Goal: Navigation & Orientation: Find specific page/section

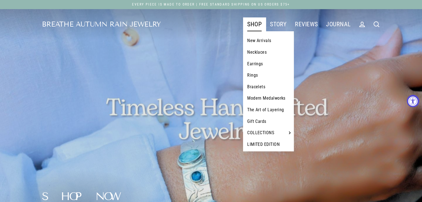
click at [257, 20] on link "SHOP" at bounding box center [254, 24] width 23 height 14
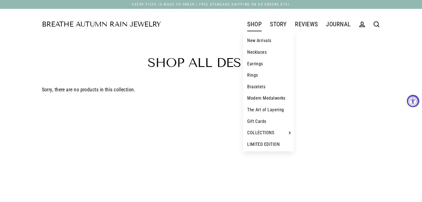
click at [256, 40] on link "New Arrivals" at bounding box center [268, 41] width 51 height 12
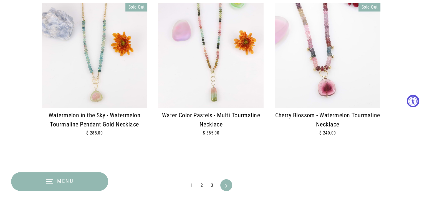
scroll to position [1170, 0]
